Goal: Navigation & Orientation: Understand site structure

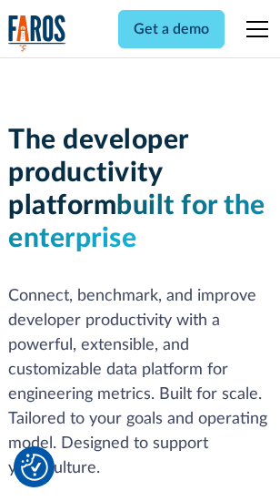
scroll to position [274, 0]
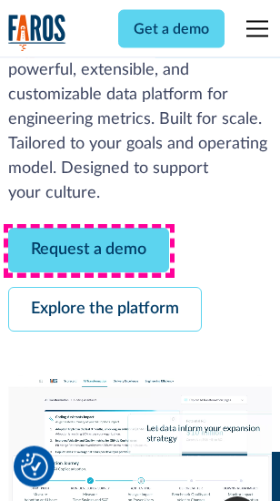
click at [89, 251] on link "Request a demo" at bounding box center [88, 251] width 161 height 45
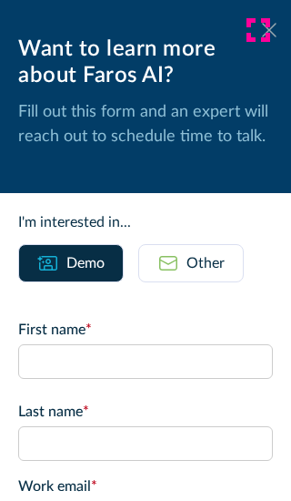
click at [262, 30] on icon at bounding box center [269, 30] width 15 height 14
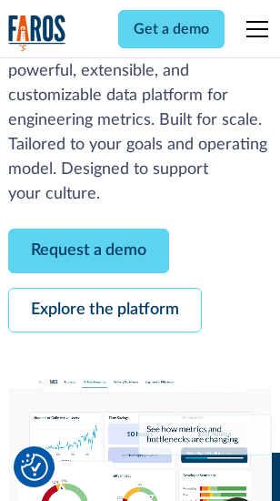
scroll to position [333, 0]
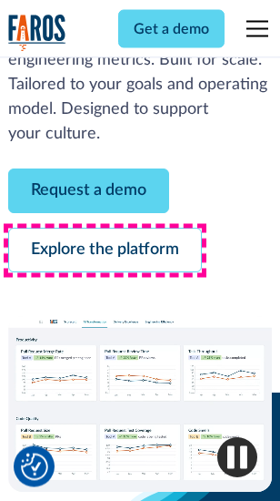
click at [105, 251] on link "Explore the platform" at bounding box center [105, 251] width 194 height 45
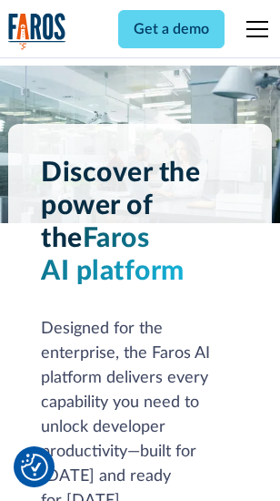
scroll to position [13878, 0]
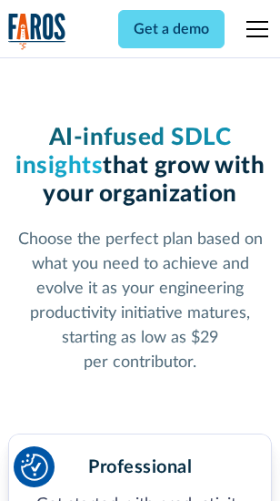
scroll to position [2894, 0]
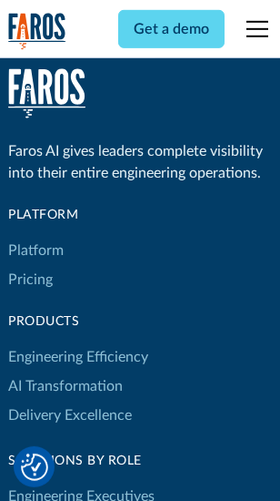
click at [36, 250] on link "Platform" at bounding box center [36, 250] width 56 height 29
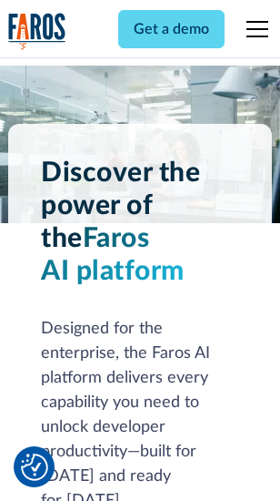
scroll to position [14462, 0]
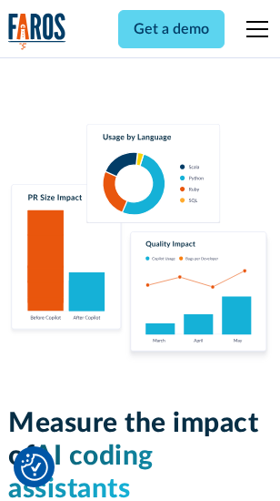
scroll to position [11375, 0]
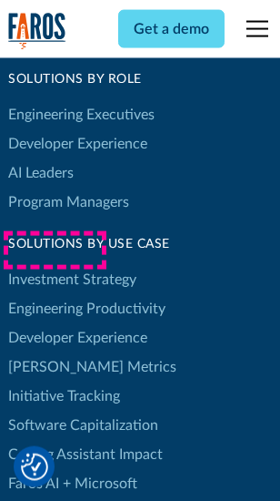
click at [55, 352] on link "[PERSON_NAME] Metrics" at bounding box center [92, 366] width 168 height 29
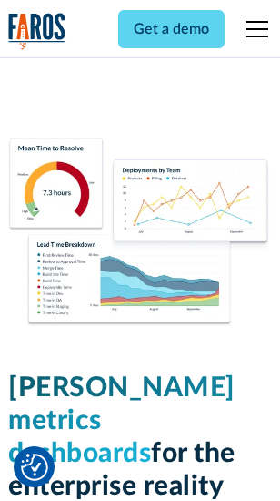
scroll to position [8069, 0]
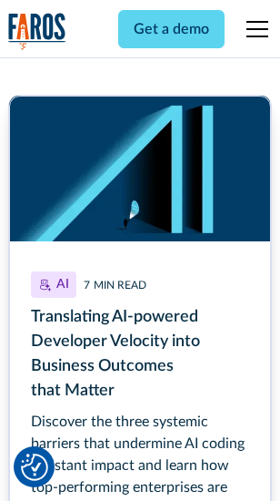
scroll to position [8250, 0]
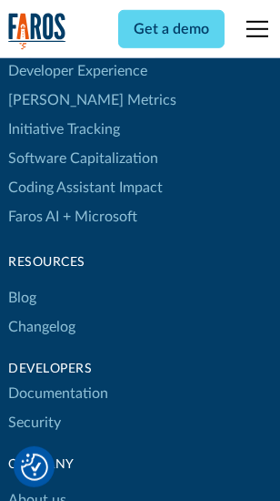
click at [42, 312] on link "Changelog" at bounding box center [41, 326] width 67 height 29
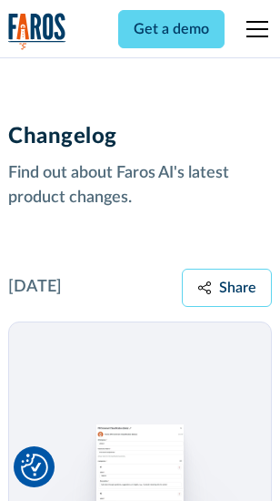
scroll to position [22335, 0]
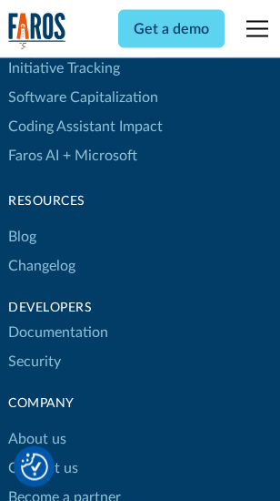
click at [36, 425] on link "About us" at bounding box center [37, 439] width 58 height 29
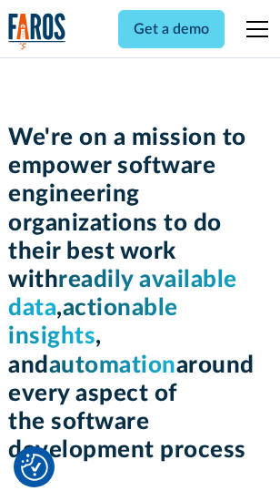
scroll to position [6304, 0]
